Goal: Navigation & Orientation: Find specific page/section

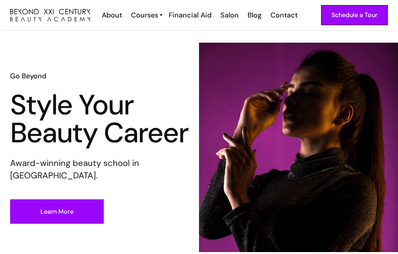
click at [227, 14] on div "Salon" at bounding box center [229, 15] width 18 height 10
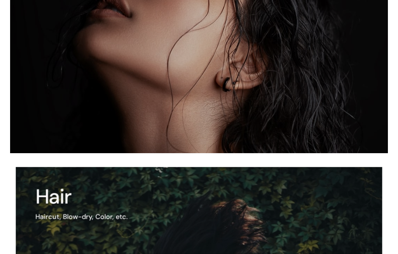
scroll to position [512, 0]
click at [74, 89] on img at bounding box center [199, 32] width 378 height 244
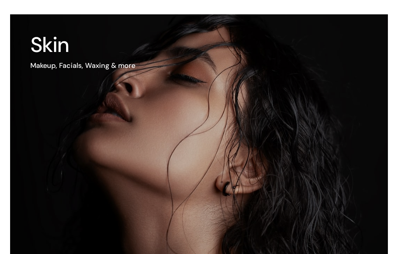
scroll to position [402, 0]
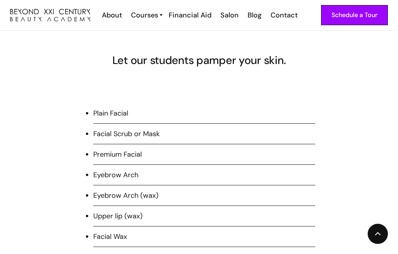
scroll to position [495, 0]
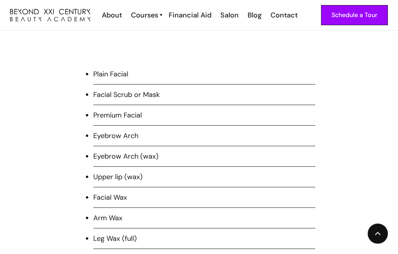
click at [105, 78] on li "Plain Facial" at bounding box center [204, 78] width 222 height 16
click at [97, 138] on li "Eyebrow Arch" at bounding box center [204, 139] width 222 height 16
click at [109, 175] on li "Upper lip (wax)" at bounding box center [204, 181] width 222 height 16
click at [115, 226] on li "Arm Wax" at bounding box center [204, 222] width 222 height 16
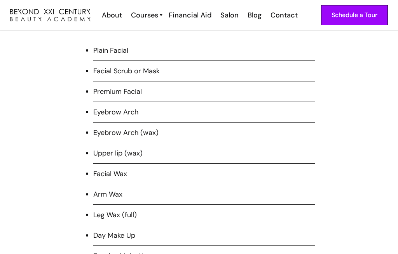
scroll to position [499, 0]
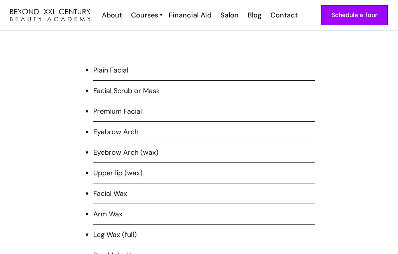
click at [115, 73] on li "Plain Facial" at bounding box center [204, 73] width 222 height 16
click at [286, 16] on div "Contact" at bounding box center [283, 15] width 27 height 10
